Goal: Obtain resource: Obtain resource

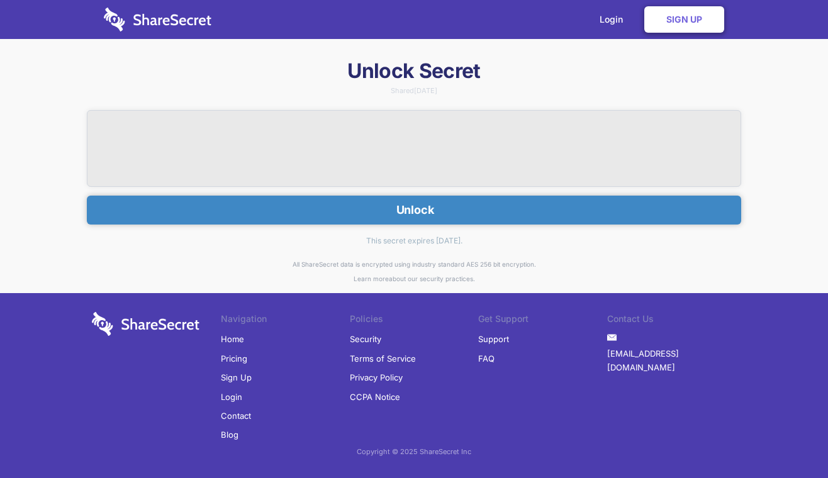
click at [384, 211] on button "Unlock" at bounding box center [414, 210] width 654 height 29
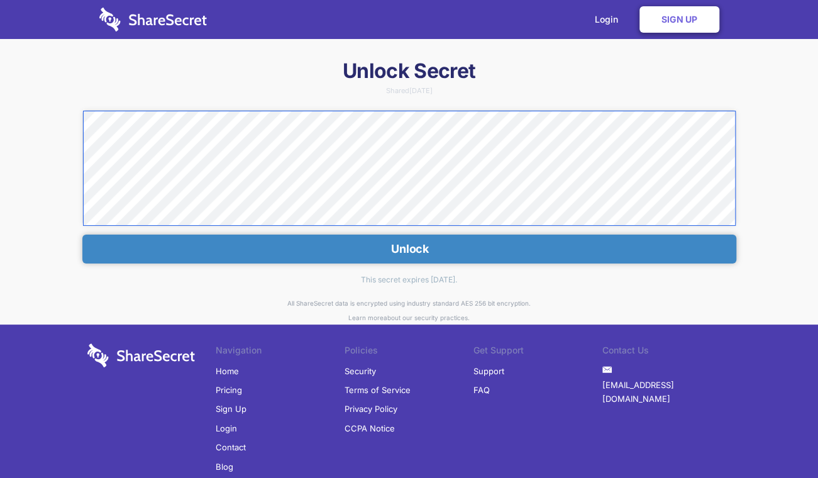
click at [0, 122] on html "Login Sign Up Unlock Secret Shared [DATE] Unlock This secret expires [DATE]. Al…" at bounding box center [409, 239] width 818 height 478
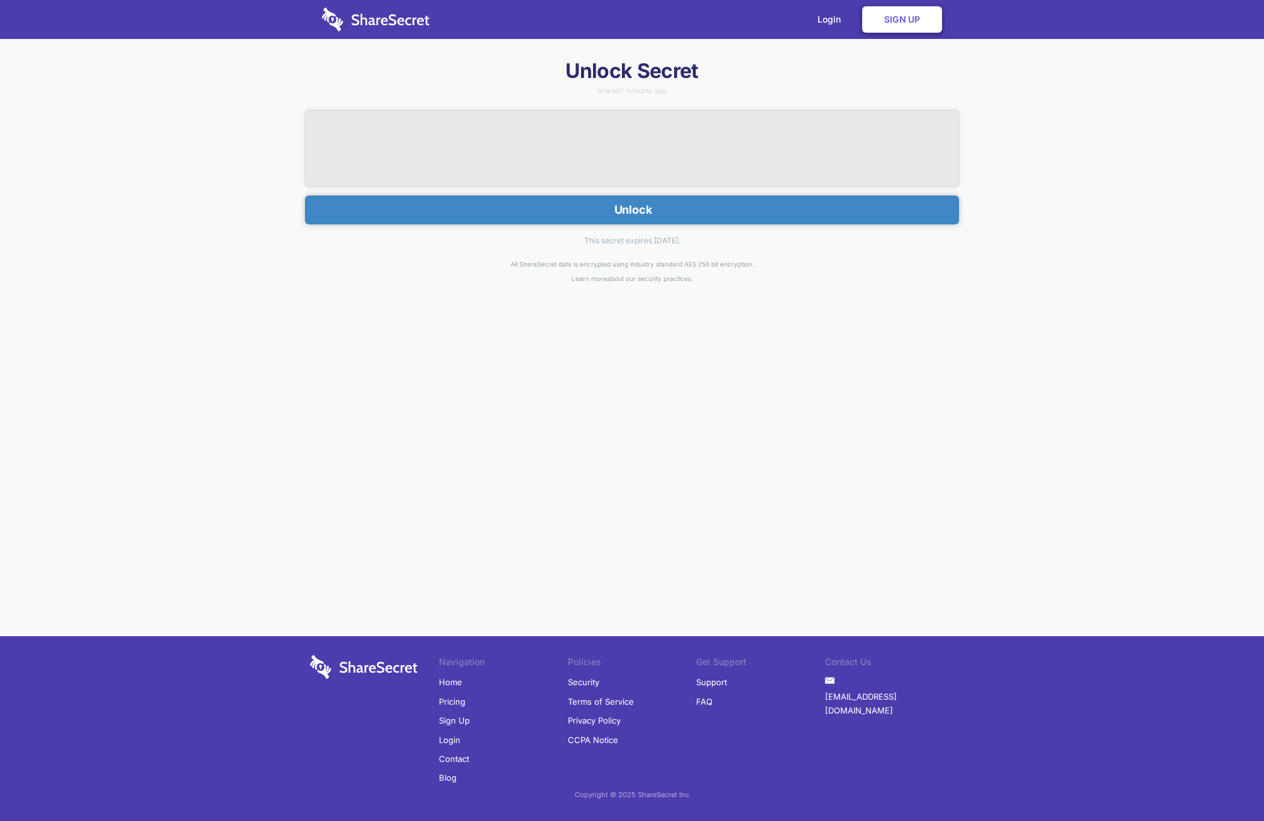
click at [669, 208] on button "Unlock" at bounding box center [632, 210] width 654 height 29
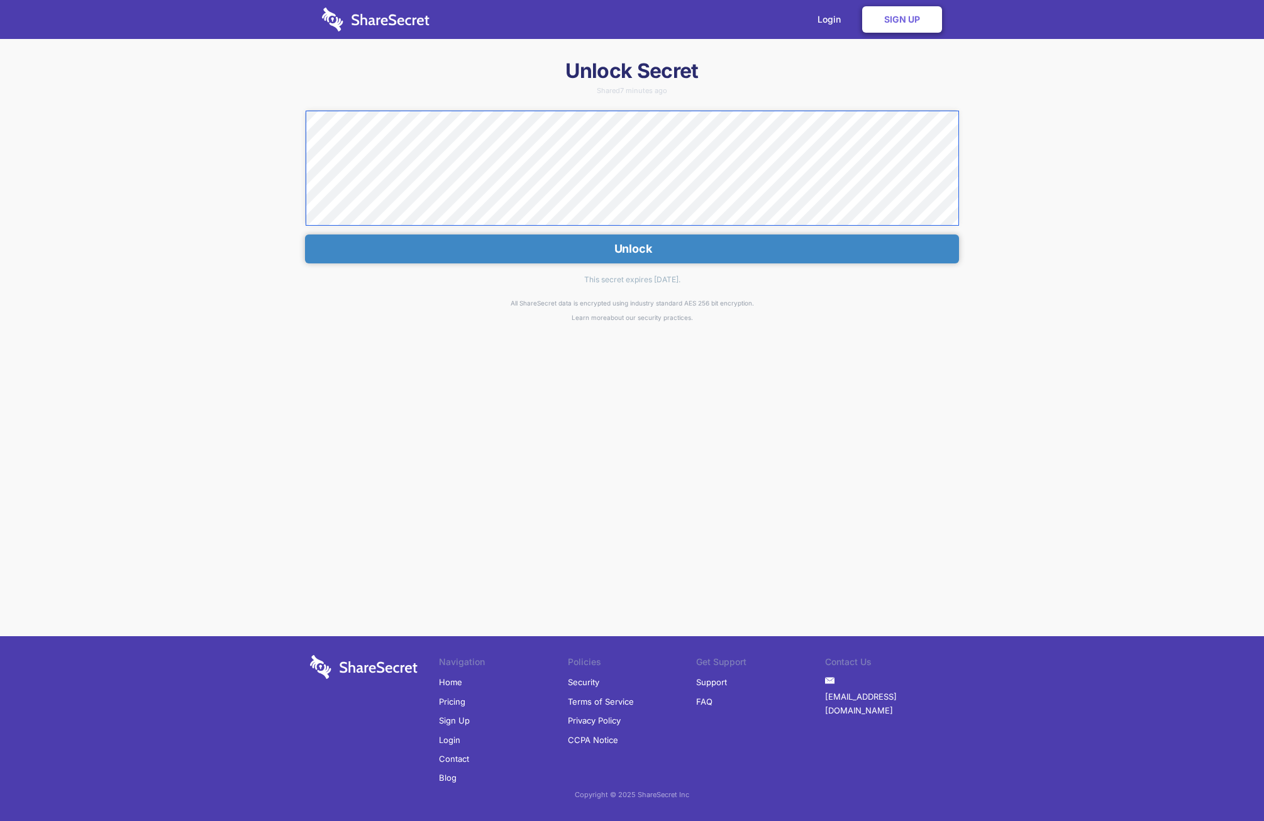
click at [273, 114] on div "Unlock Secret Shared 7 minutes ago Unlock This secret expires in 7 days. All Sh…" at bounding box center [632, 284] width 1264 height 452
